Goal: Task Accomplishment & Management: Complete application form

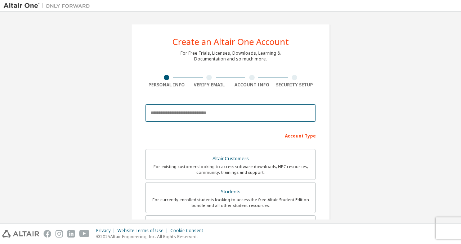
click at [205, 116] on input "email" at bounding box center [230, 113] width 171 height 17
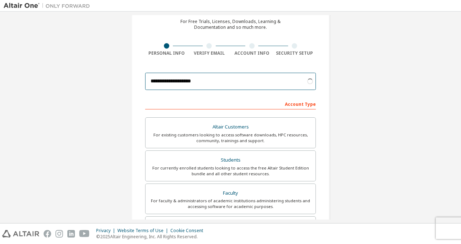
scroll to position [33, 0]
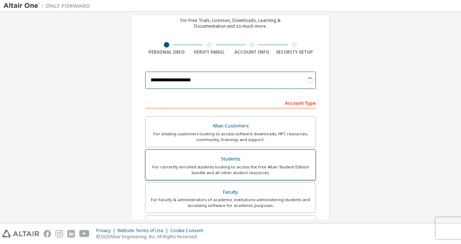
type input "**********"
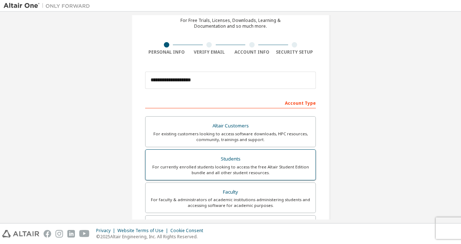
click at [217, 159] on div "Students" at bounding box center [231, 159] width 162 height 10
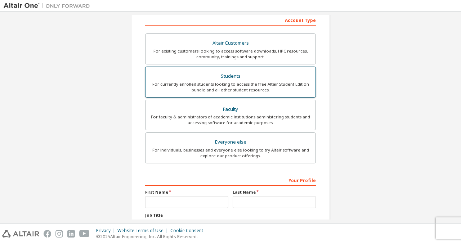
scroll to position [175, 0]
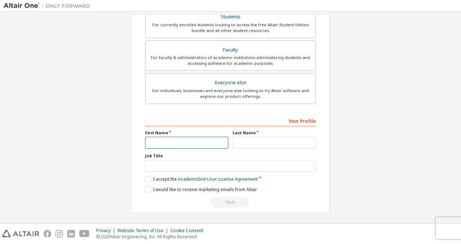
click at [194, 140] on input "text" at bounding box center [186, 143] width 83 height 12
type input "*****"
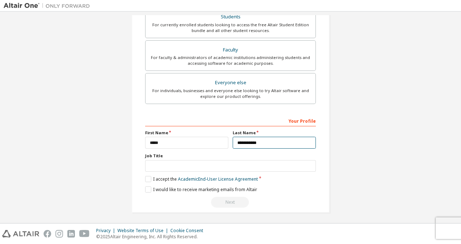
type input "**********"
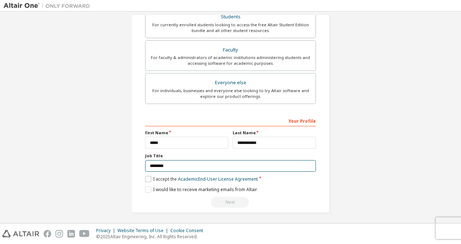
type input "********"
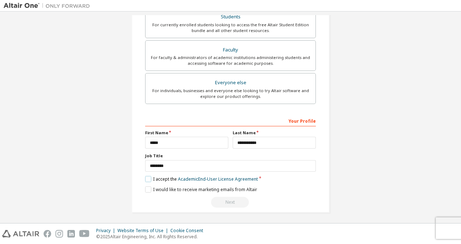
click at [149, 180] on label "I accept the Academic End-User License Agreement" at bounding box center [201, 179] width 113 height 6
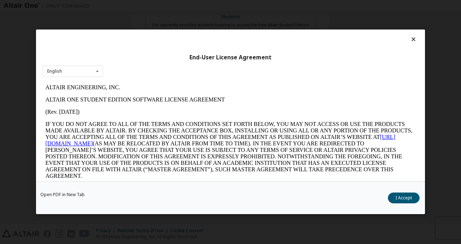
scroll to position [0, 0]
click at [411, 199] on button "I Accept" at bounding box center [404, 198] width 32 height 11
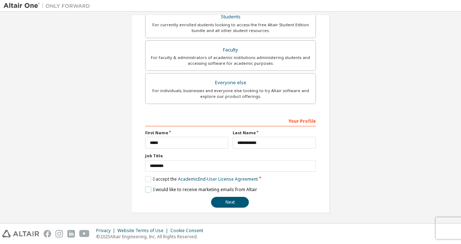
click at [150, 188] on label "I would like to receive marketing emails from Altair" at bounding box center [201, 190] width 112 height 6
click at [224, 200] on button "Next" at bounding box center [230, 202] width 38 height 11
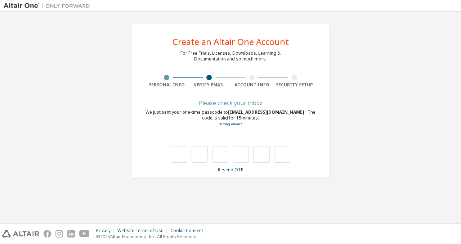
type input "*"
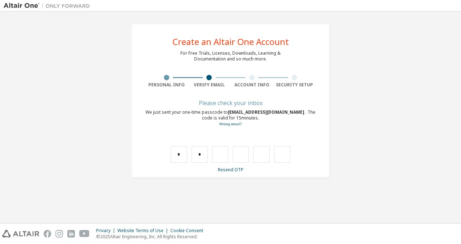
type input "*"
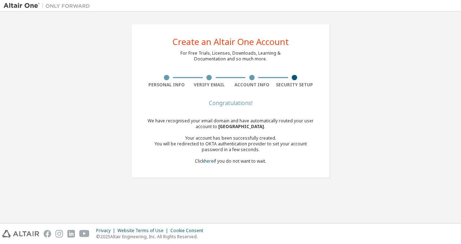
click at [260, 174] on div "Create an Altair One Account For Free Trials, Licenses, Downloads, Learning & D…" at bounding box center [231, 101] width 198 height 154
click at [252, 154] on div "We have recognised your email domain and have automatically routed your user ac…" at bounding box center [230, 141] width 171 height 46
drag, startPoint x: 246, startPoint y: 164, endPoint x: 211, endPoint y: 160, distance: 35.5
click at [211, 160] on div "We have recognised your email domain and have automatically routed your user ac…" at bounding box center [230, 141] width 171 height 46
click at [211, 160] on link "here" at bounding box center [208, 161] width 9 height 6
